Goal: Information Seeking & Learning: Check status

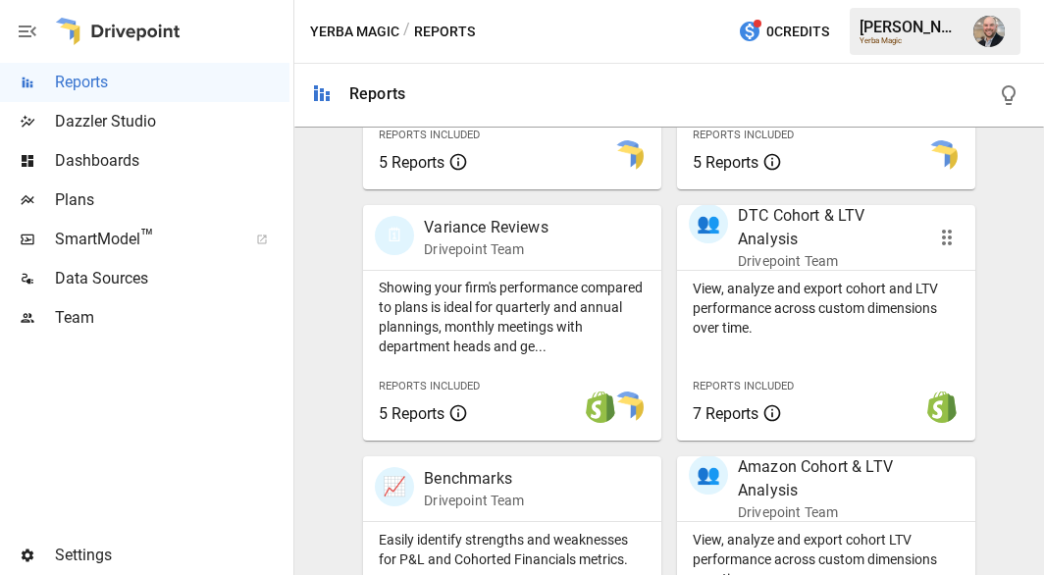
scroll to position [763, 0]
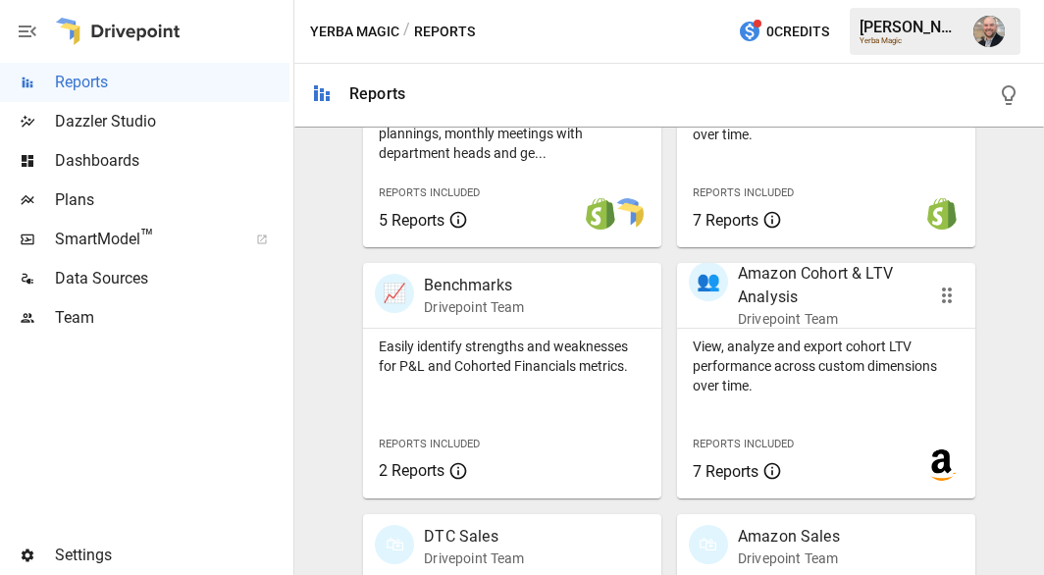
click at [789, 311] on p "Drivepoint Team" at bounding box center [828, 319] width 180 height 20
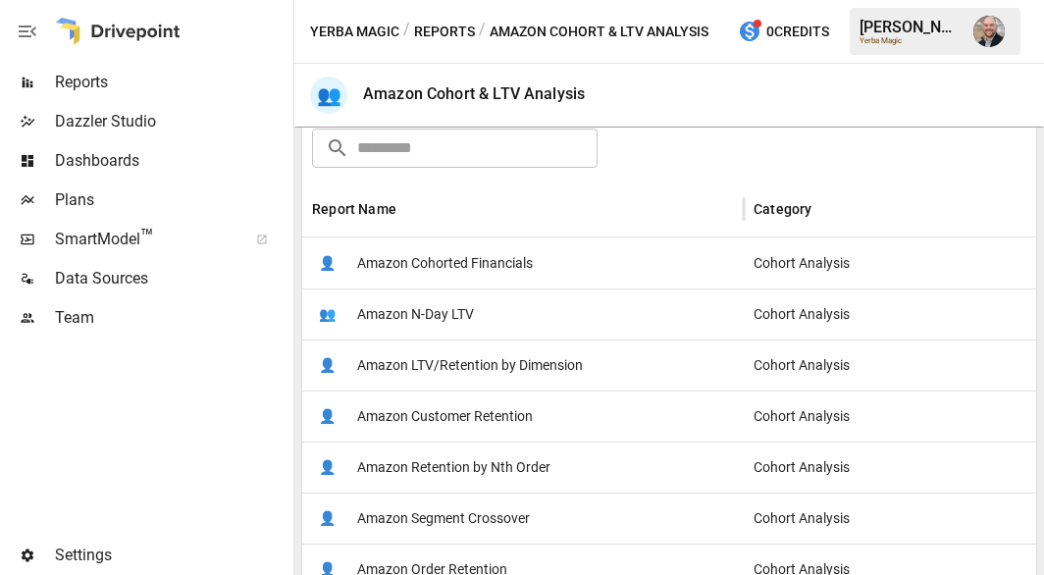
scroll to position [316, 0]
click at [531, 268] on span "Amazon Cohorted Financials" at bounding box center [445, 262] width 176 height 50
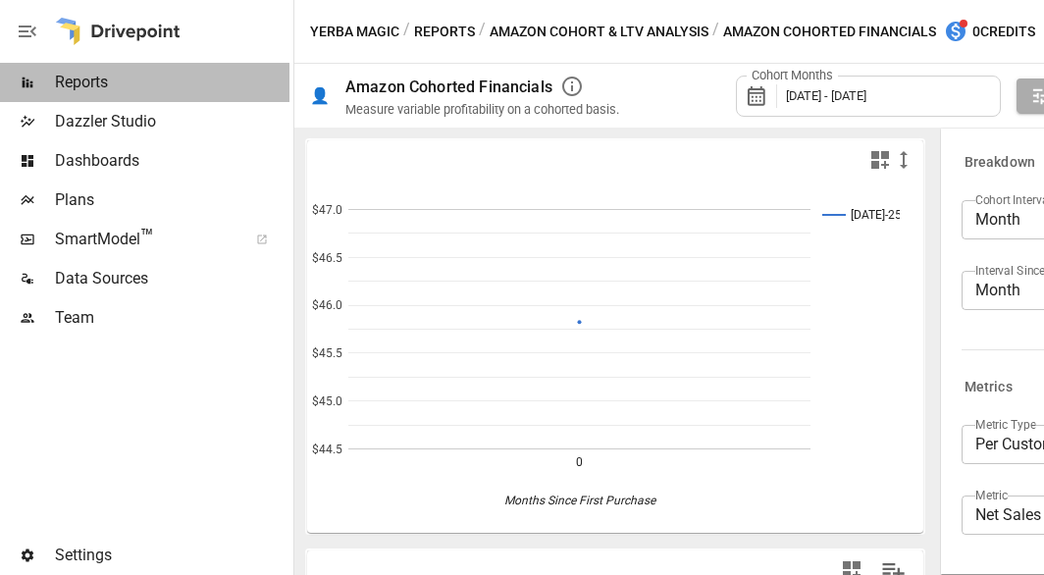
click at [87, 83] on span "Reports" at bounding box center [172, 83] width 235 height 24
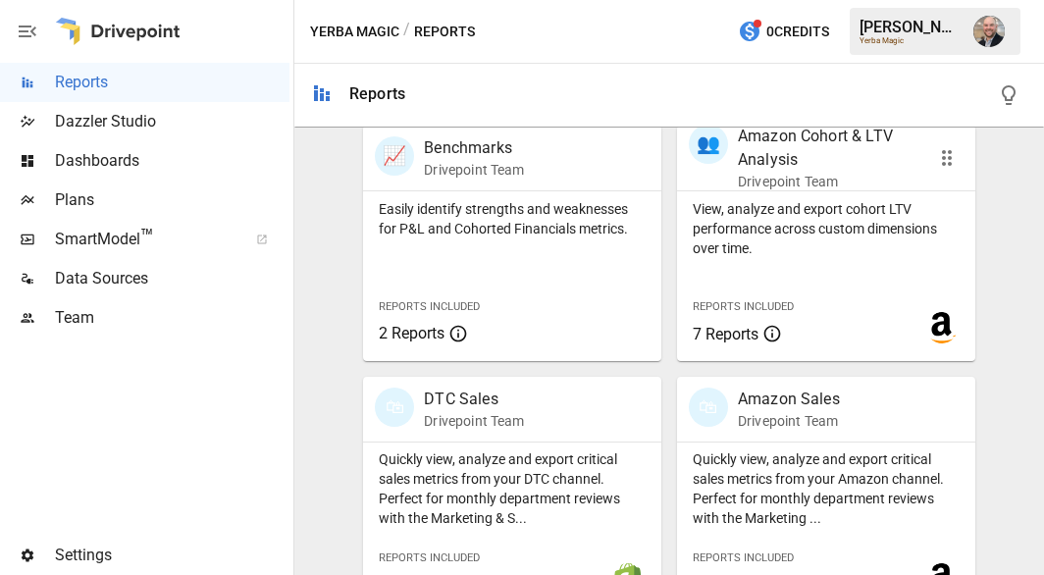
scroll to position [902, 0]
click at [811, 253] on p "View, analyze and export cohort LTV performance across custom dimensions over t…" at bounding box center [826, 227] width 267 height 59
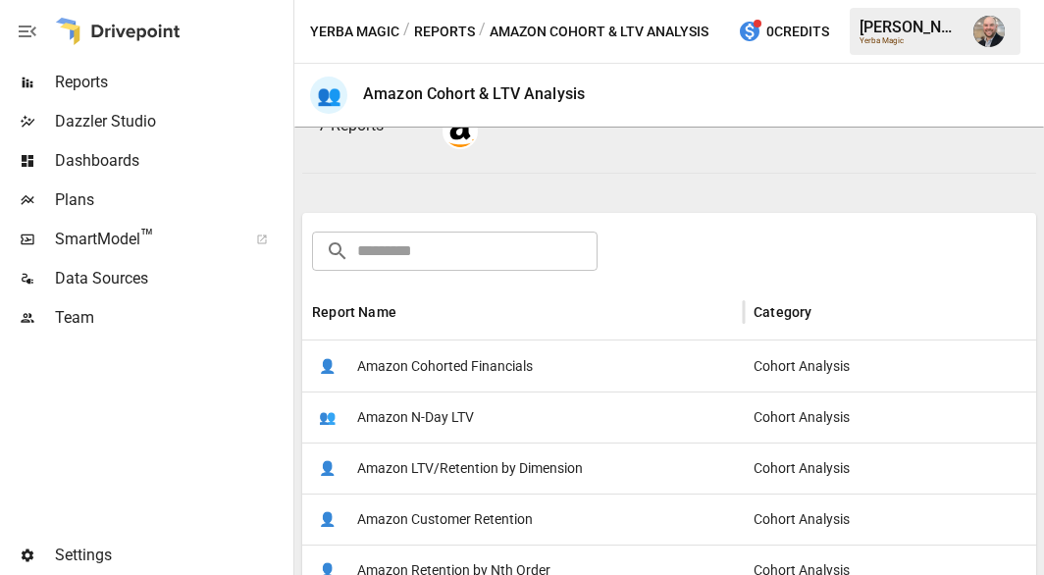
scroll to position [202, 0]
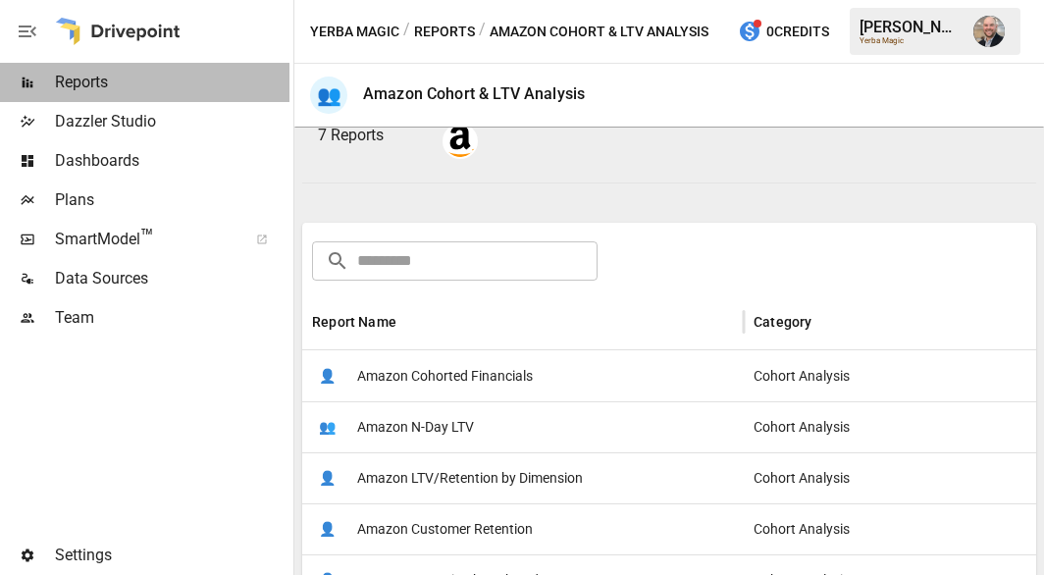
click at [161, 88] on span "Reports" at bounding box center [172, 83] width 235 height 24
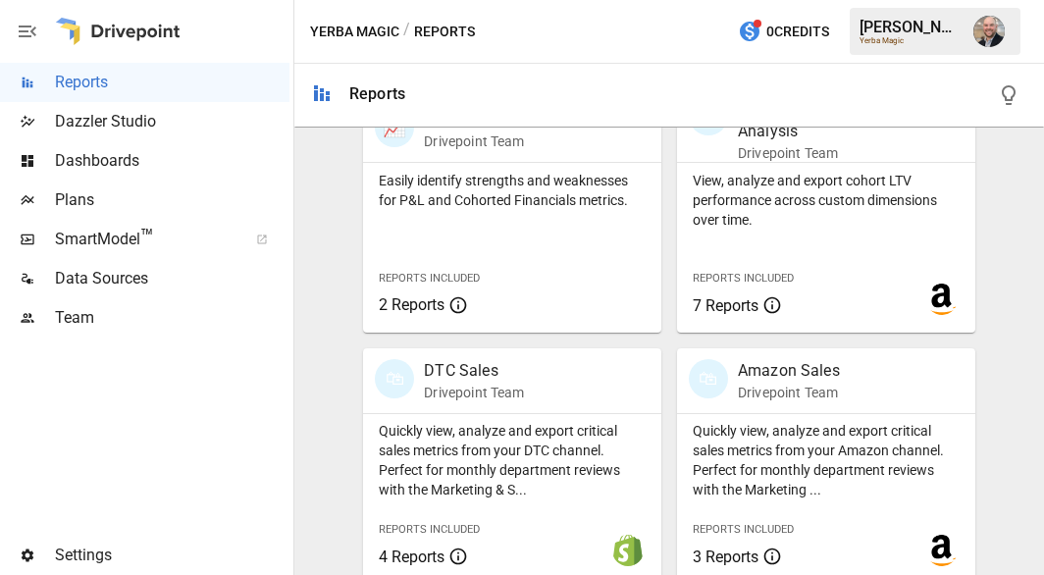
scroll to position [946, 0]
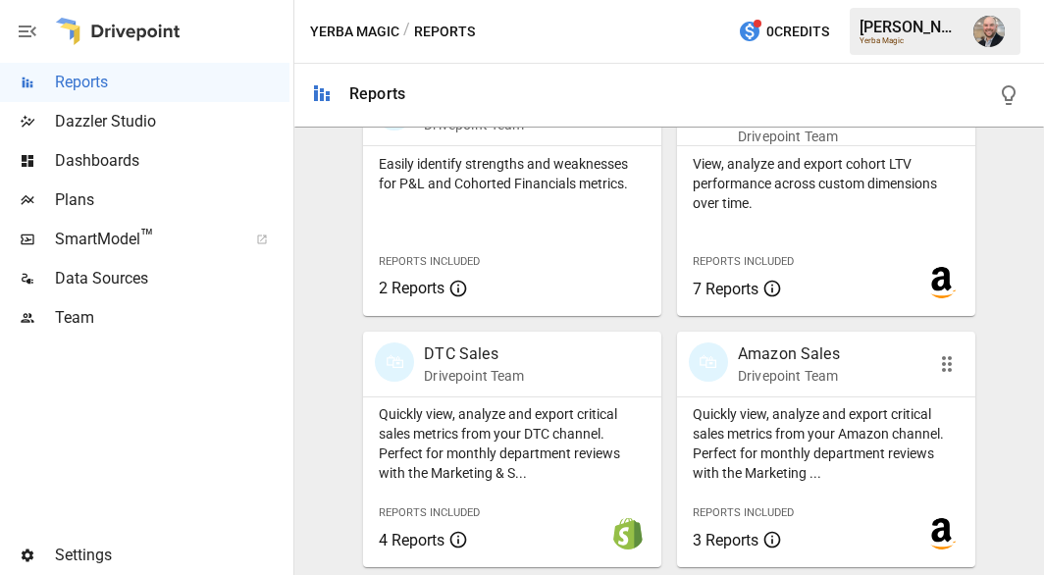
click at [827, 381] on p "Drivepoint Team" at bounding box center [789, 376] width 102 height 20
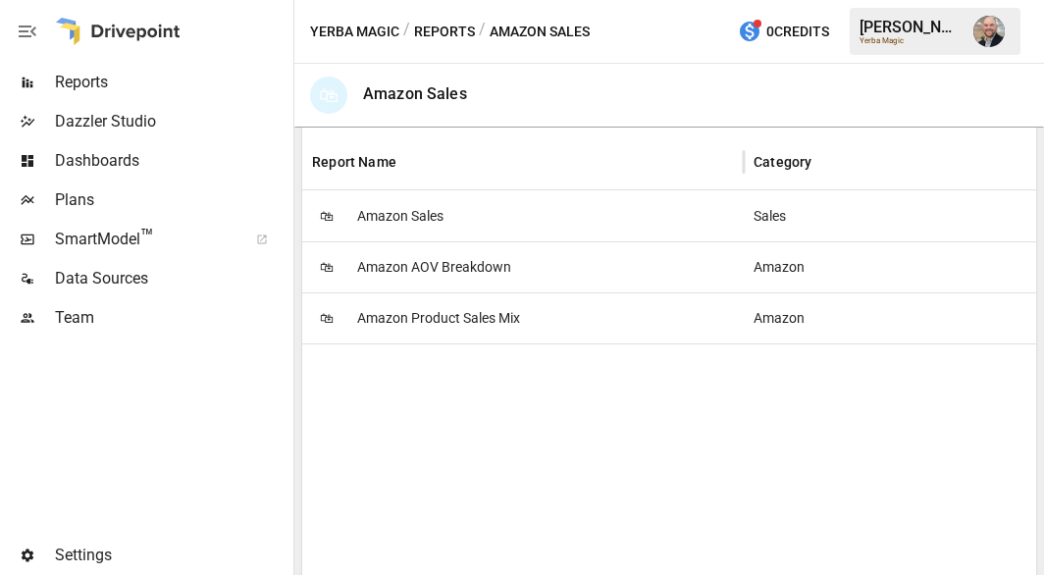
scroll to position [387, 0]
click at [483, 215] on div "🛍 Amazon Sales" at bounding box center [523, 214] width 442 height 51
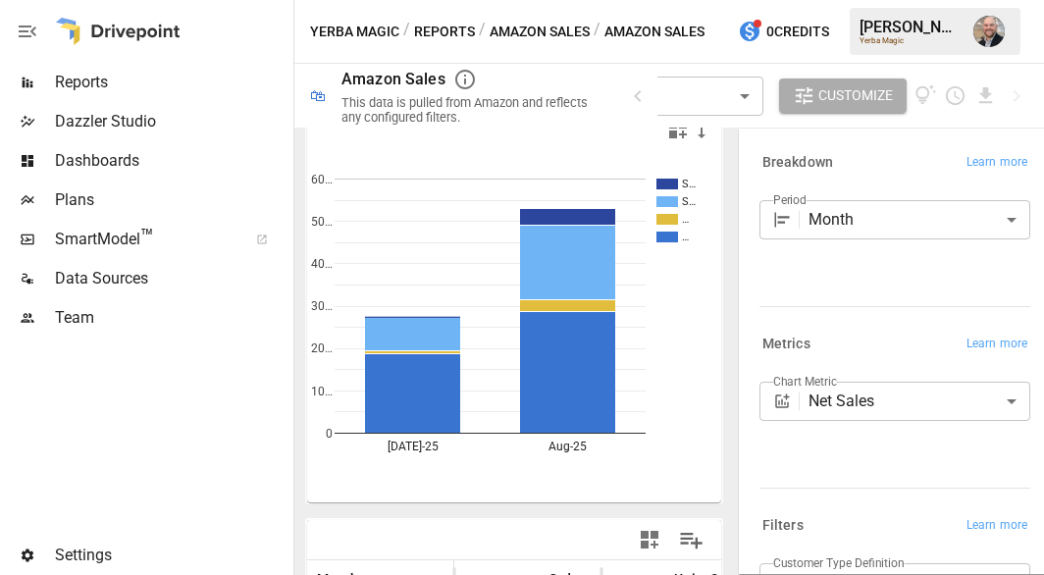
scroll to position [27, 0]
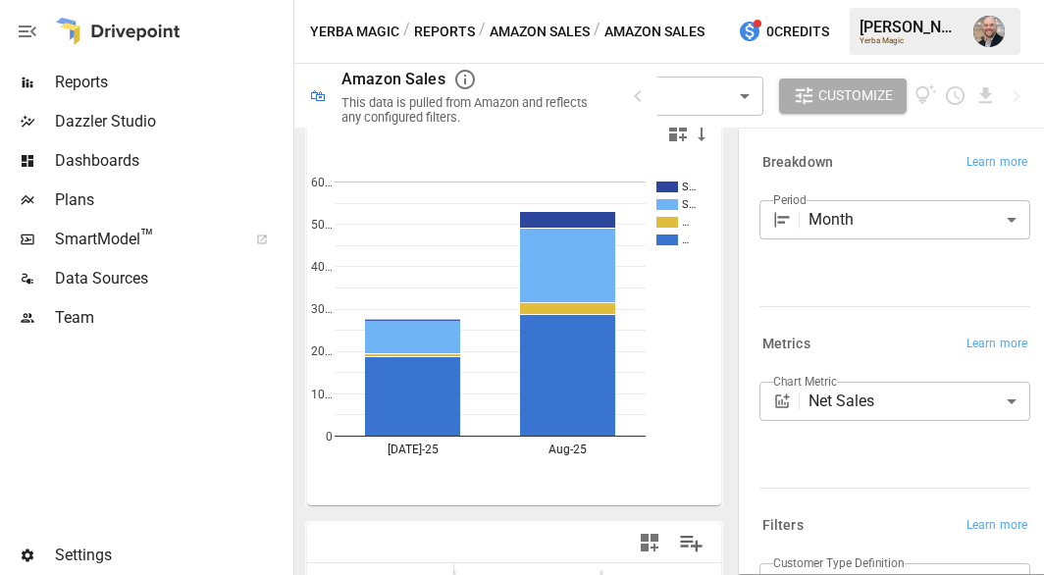
click at [54, 405] on div at bounding box center [144, 437] width 289 height 198
click at [448, 30] on button "Reports" at bounding box center [444, 32] width 61 height 25
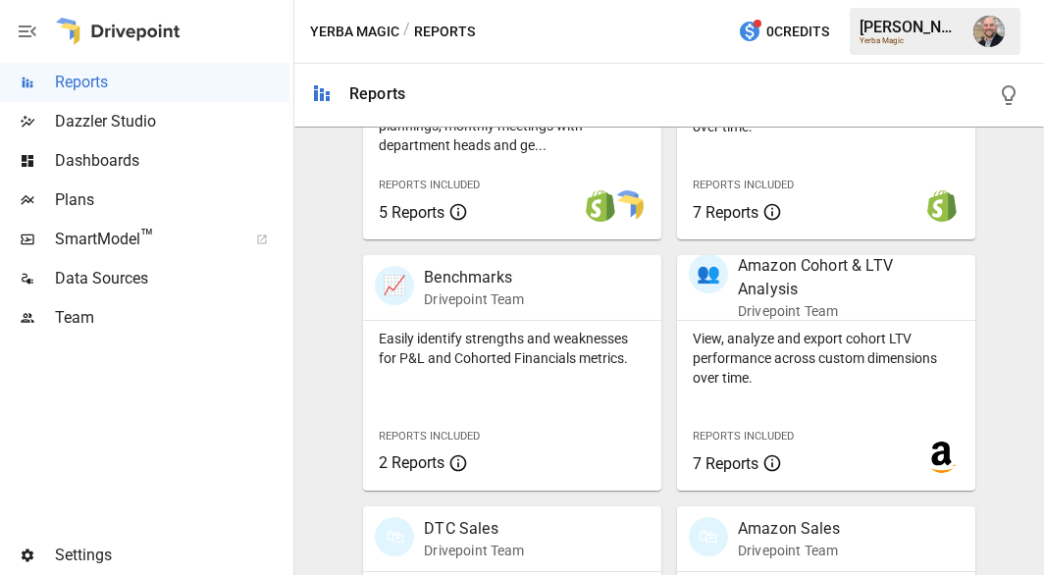
scroll to position [776, 0]
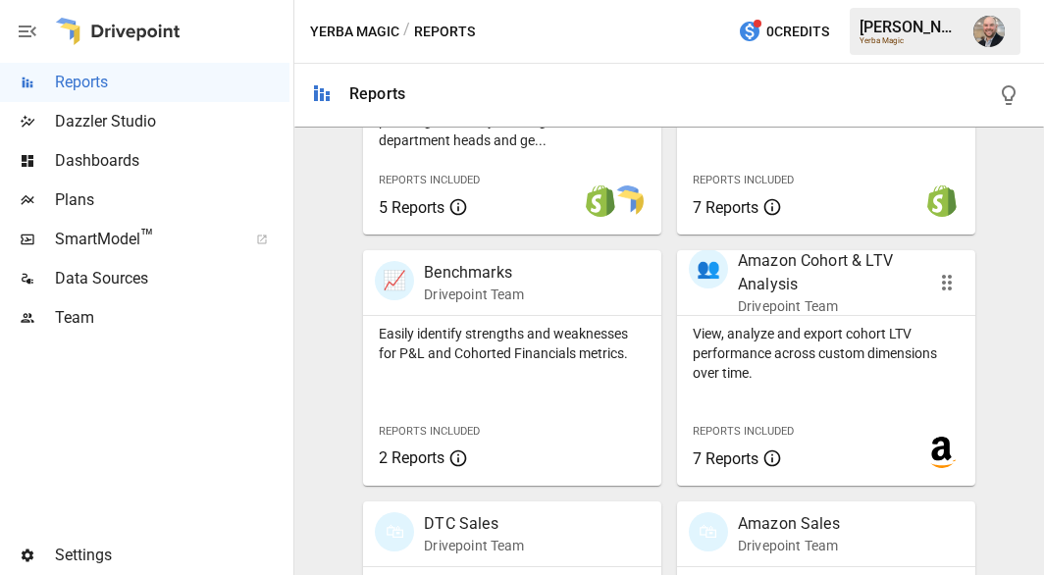
drag, startPoint x: 750, startPoint y: 239, endPoint x: 753, endPoint y: 293, distance: 54.0
click at [753, 293] on div "👥 Amazon Cohort & LTV Analysis Drivepoint Team View, analyze and export cohort …" at bounding box center [818, 360] width 314 height 251
click at [753, 293] on p "Amazon Cohort & LTV Analysis" at bounding box center [828, 272] width 180 height 47
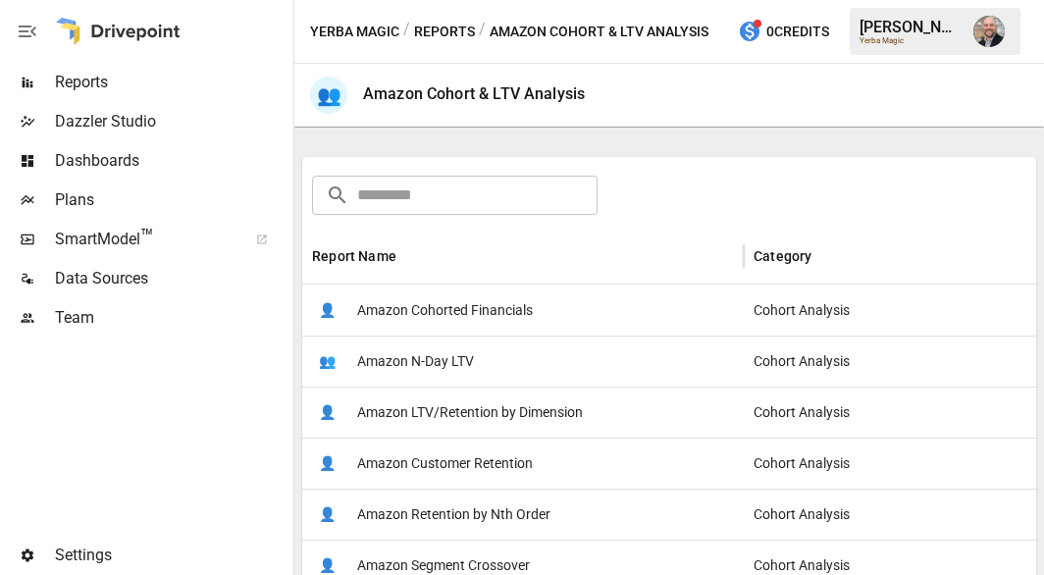
scroll to position [269, 0]
click at [500, 305] on span "Amazon Cohorted Financials" at bounding box center [445, 310] width 176 height 50
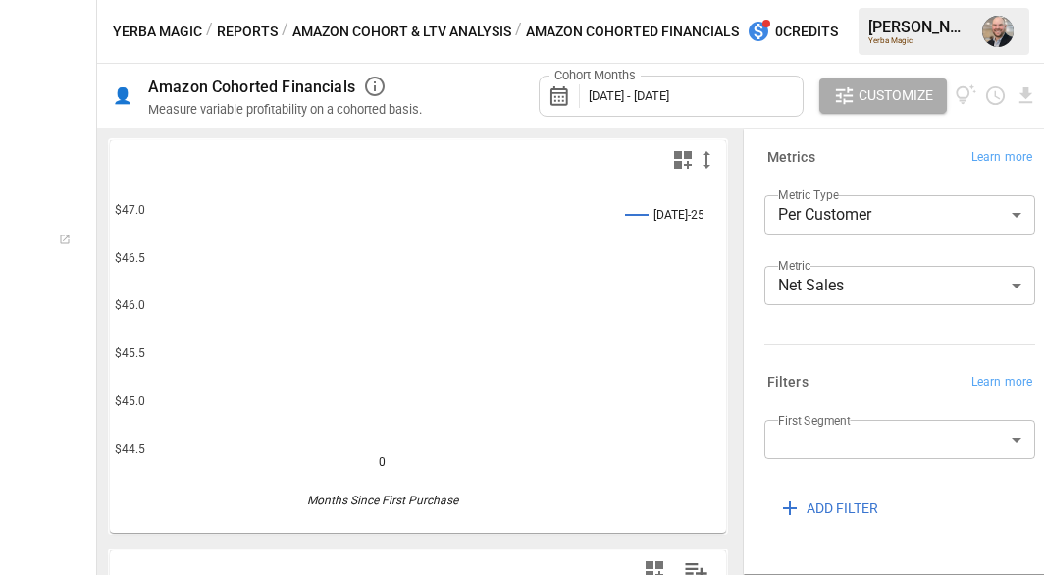
scroll to position [232, 0]
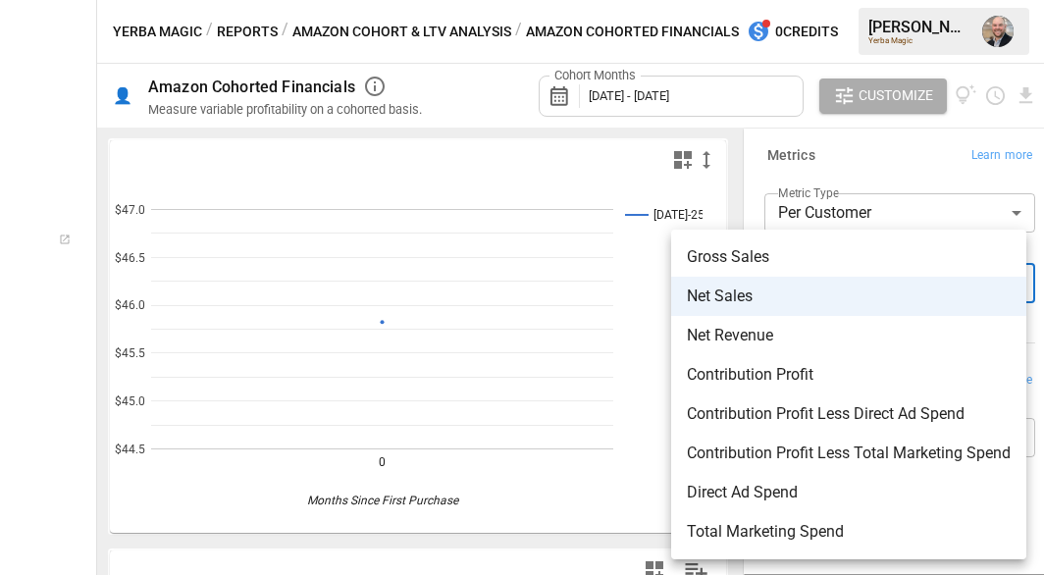
click at [938, 0] on body "**********" at bounding box center [522, 0] width 1044 height 0
click at [827, 153] on div at bounding box center [522, 287] width 1044 height 575
